Goal: Find specific page/section: Find specific page/section

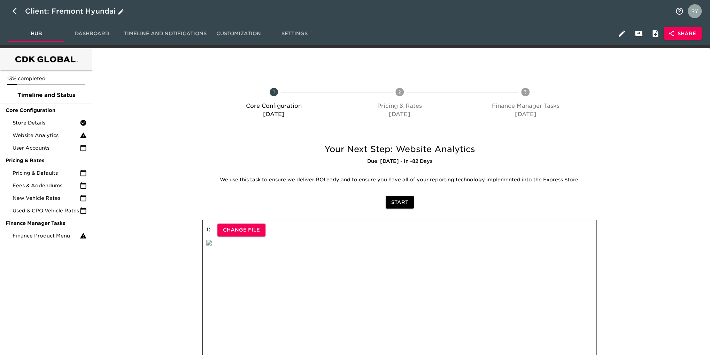
click at [14, 12] on icon "button" at bounding box center [15, 11] width 4 height 7
select select "10"
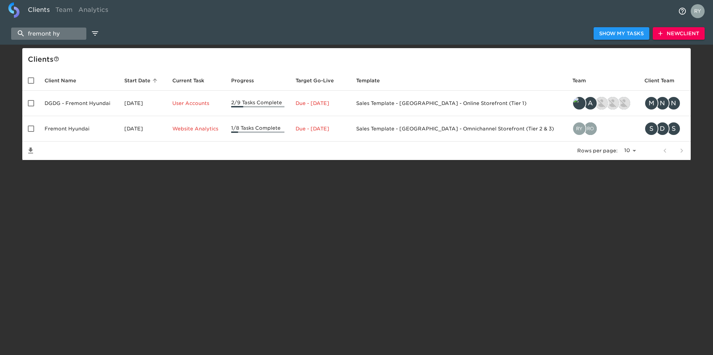
click at [67, 31] on input "fremont hy" at bounding box center [48, 34] width 75 height 12
type input "f"
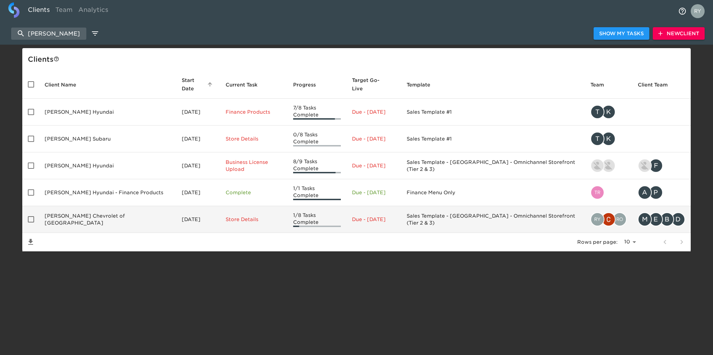
type input "[PERSON_NAME]"
click at [107, 206] on td "[PERSON_NAME] Chevrolet of [GEOGRAPHIC_DATA]" at bounding box center [107, 219] width 137 height 27
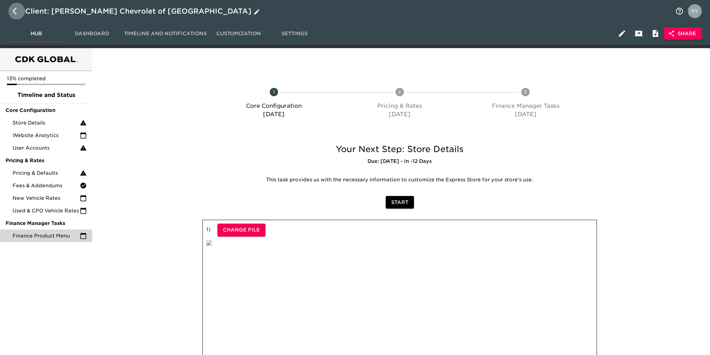
click at [13, 11] on icon "button" at bounding box center [15, 11] width 4 height 7
select select "10"
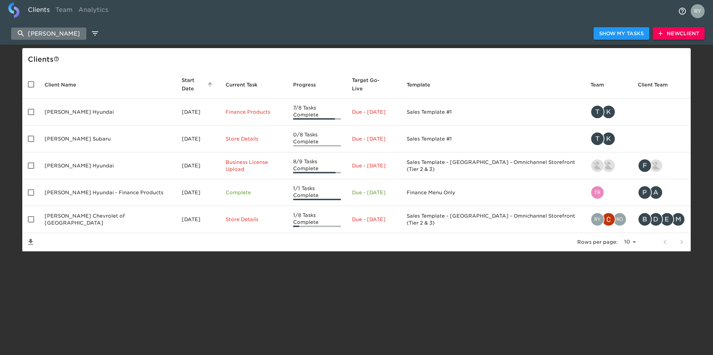
drag, startPoint x: 63, startPoint y: 31, endPoint x: 26, endPoint y: 30, distance: 36.2
click at [26, 30] on input "[PERSON_NAME]" at bounding box center [48, 34] width 75 height 12
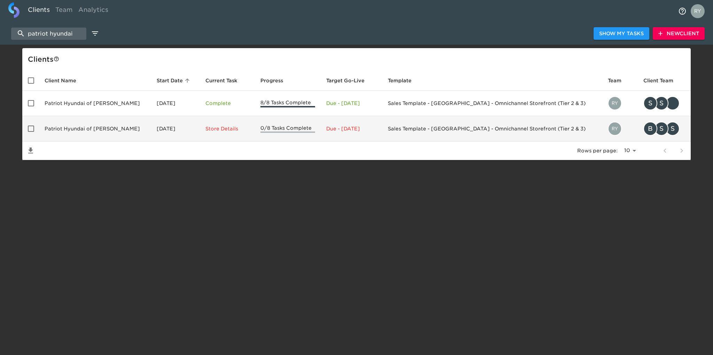
type input "patriot hyundai"
click at [99, 128] on td "Patriot Hyundai of [PERSON_NAME]" at bounding box center [95, 128] width 112 height 25
